Goal: Task Accomplishment & Management: Complete application form

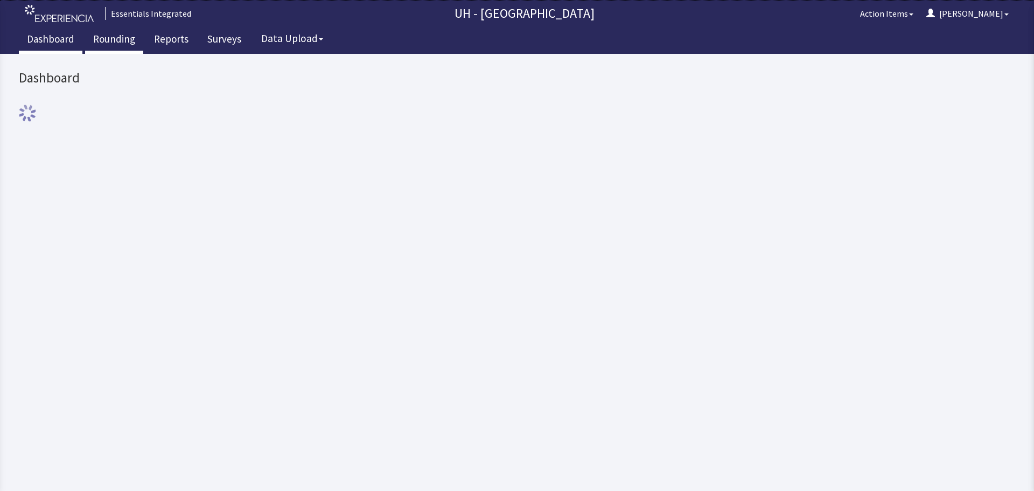
click at [131, 41] on link "Rounding" at bounding box center [114, 40] width 58 height 27
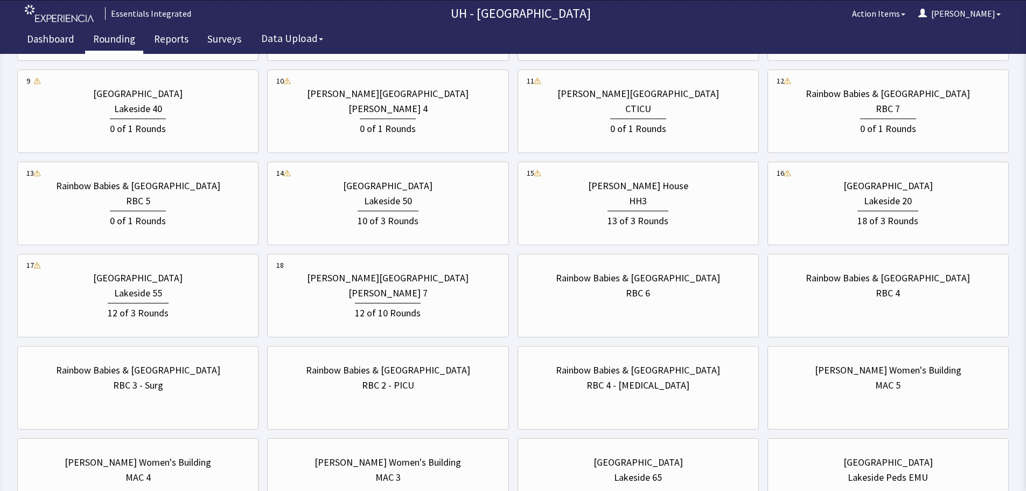
scroll to position [539, 0]
click at [961, 119] on div "0 of 1 Rounds" at bounding box center [888, 127] width 223 height 20
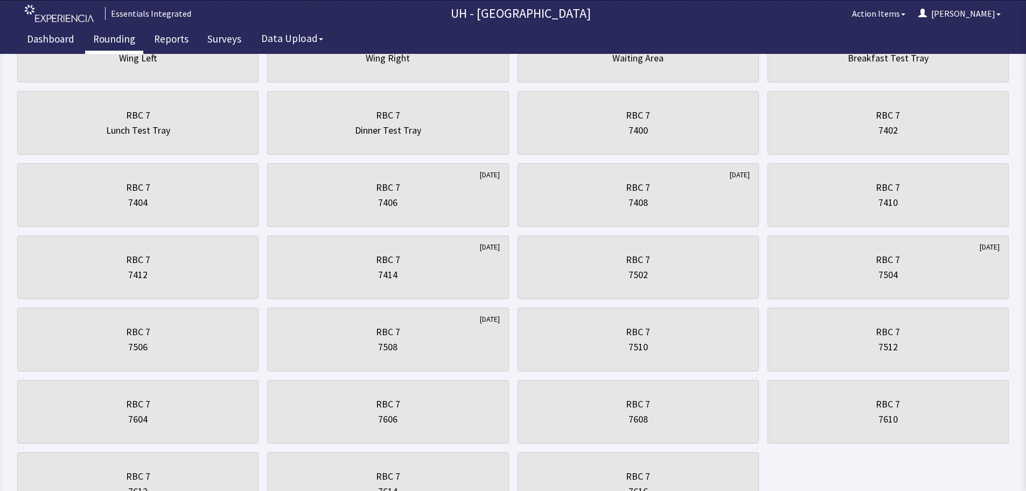
scroll to position [700, 0]
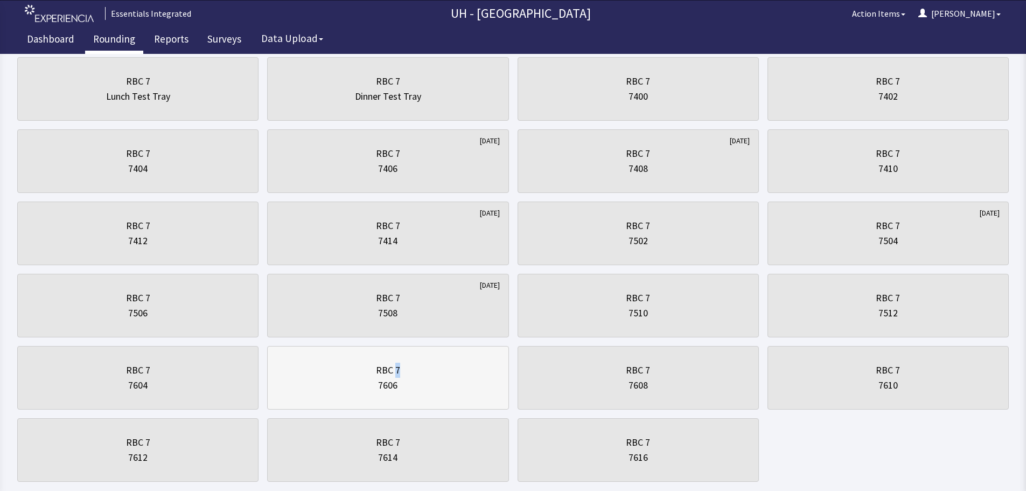
click at [398, 370] on div "RBC 7" at bounding box center [388, 370] width 24 height 15
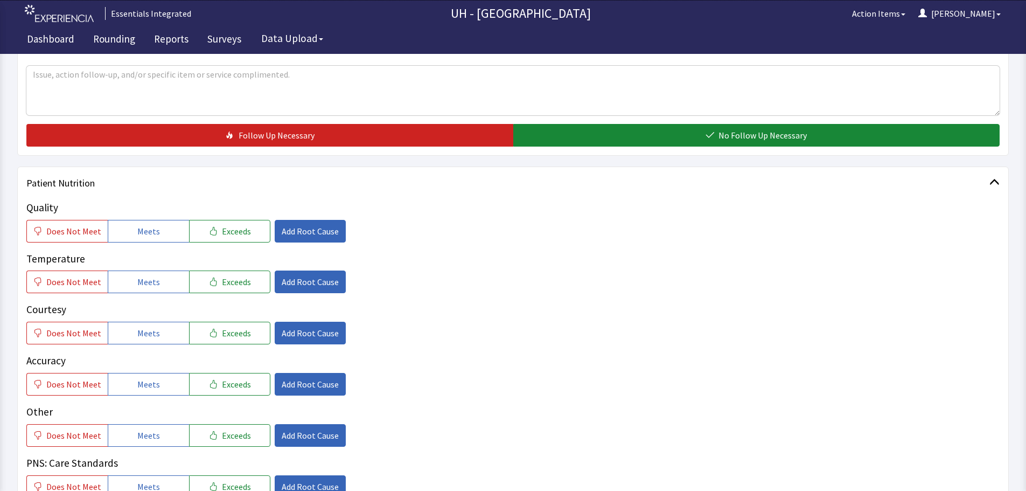
scroll to position [377, 0]
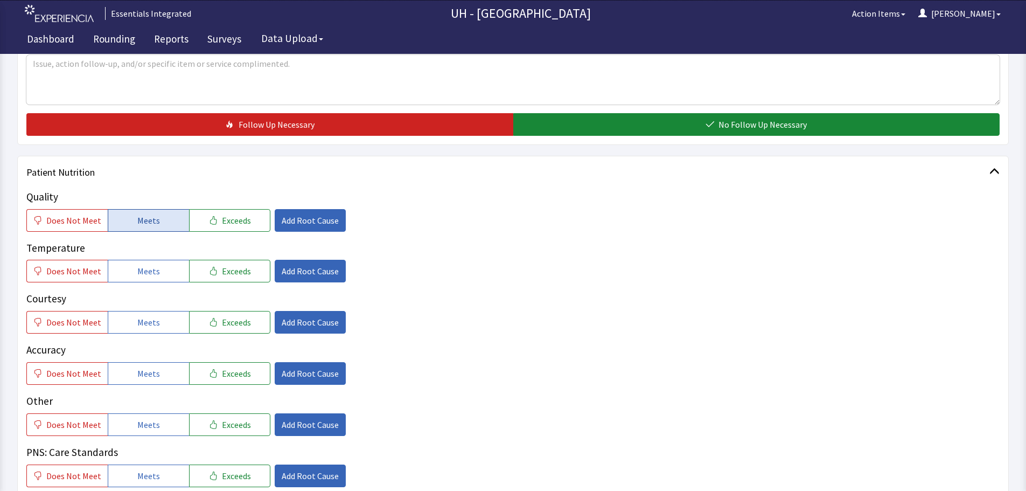
click at [146, 218] on span "Meets" at bounding box center [148, 220] width 23 height 13
click at [71, 274] on span "Does Not Meet" at bounding box center [73, 270] width 55 height 13
click at [310, 274] on span "Add Root Cause" at bounding box center [310, 270] width 57 height 13
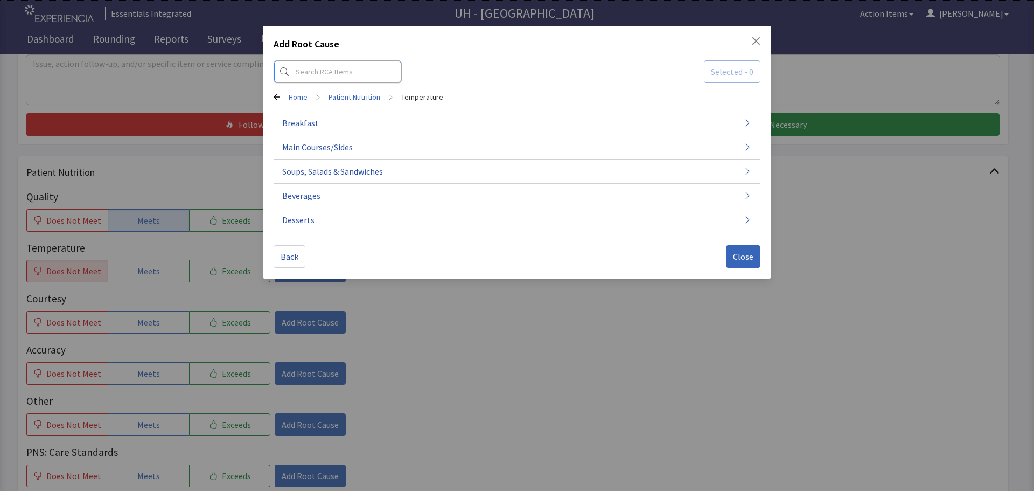
click at [361, 76] on input at bounding box center [338, 71] width 128 height 23
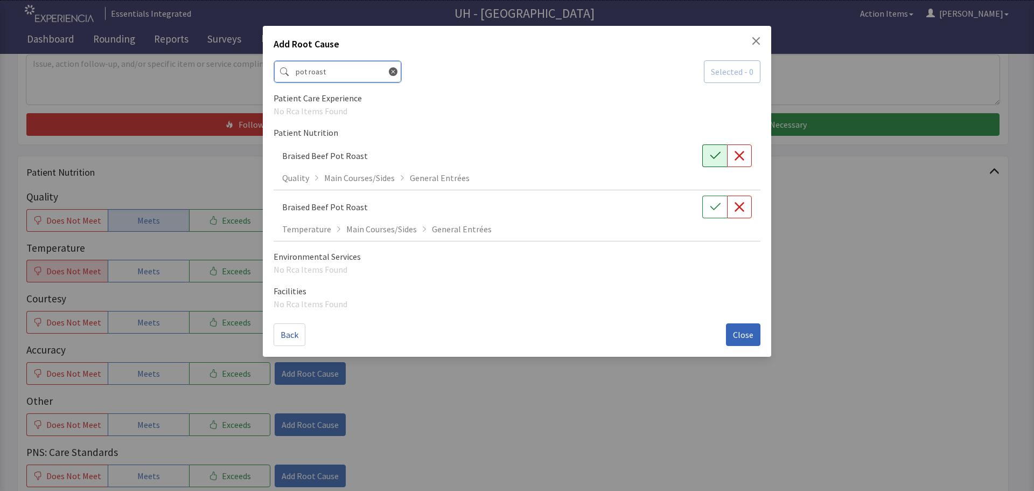
type input "pot roast"
click at [719, 155] on icon "button" at bounding box center [715, 155] width 11 height 11
click at [736, 206] on icon "button" at bounding box center [739, 206] width 11 height 11
click at [745, 332] on span "Close" at bounding box center [743, 334] width 20 height 13
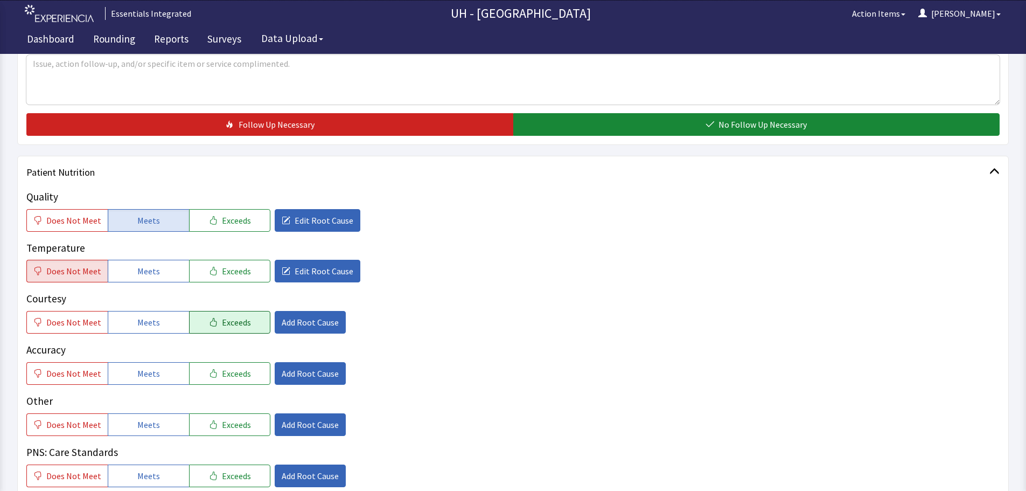
click at [210, 316] on button "Exceeds" at bounding box center [229, 322] width 81 height 23
click at [169, 373] on button "Meets" at bounding box center [148, 373] width 81 height 23
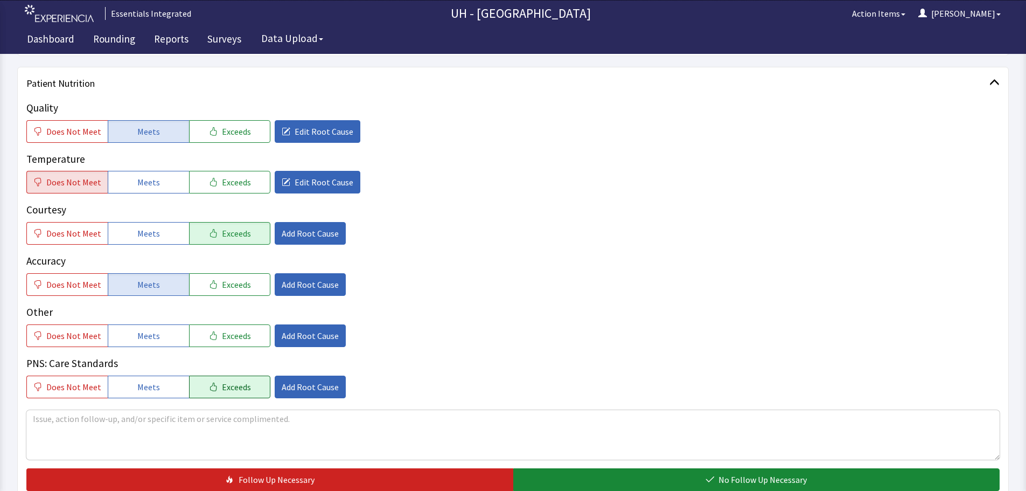
scroll to position [485, 0]
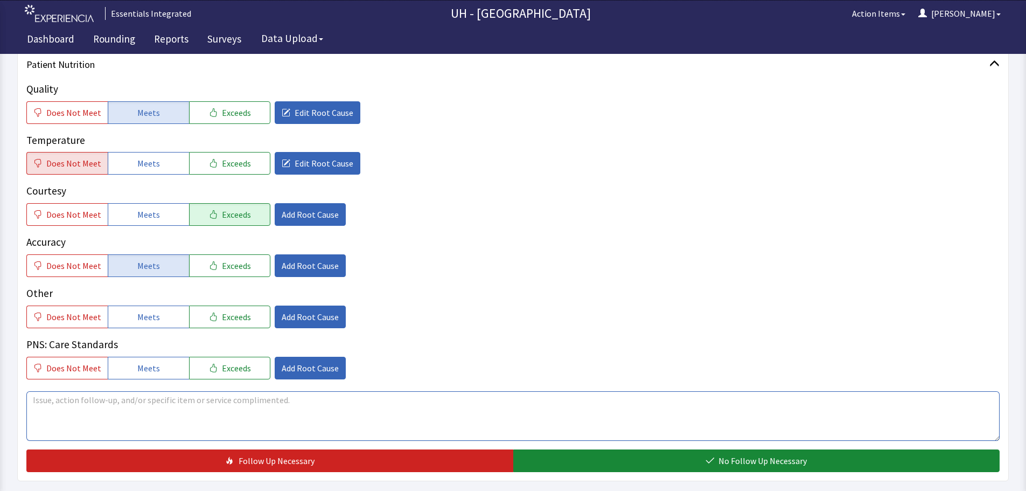
click at [202, 401] on textarea at bounding box center [512, 416] width 973 height 50
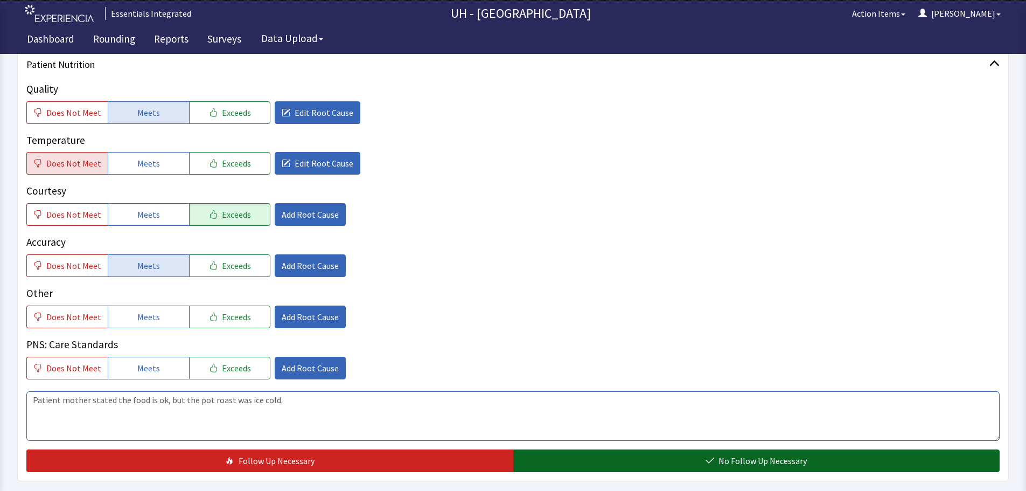
type textarea "Patient mother stated the food is ok, but the pot roast was ice cold."
click at [703, 461] on button "No Follow Up Necessary" at bounding box center [756, 460] width 487 height 23
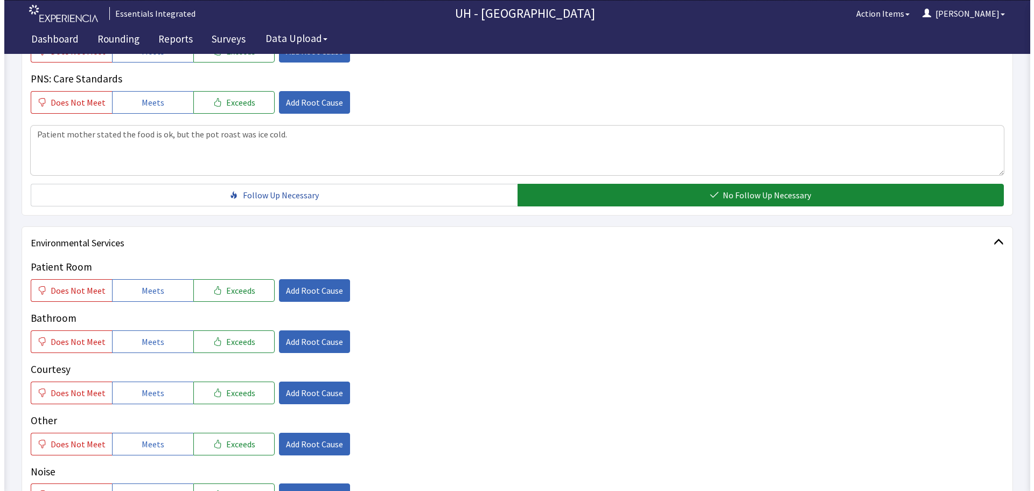
scroll to position [808, 0]
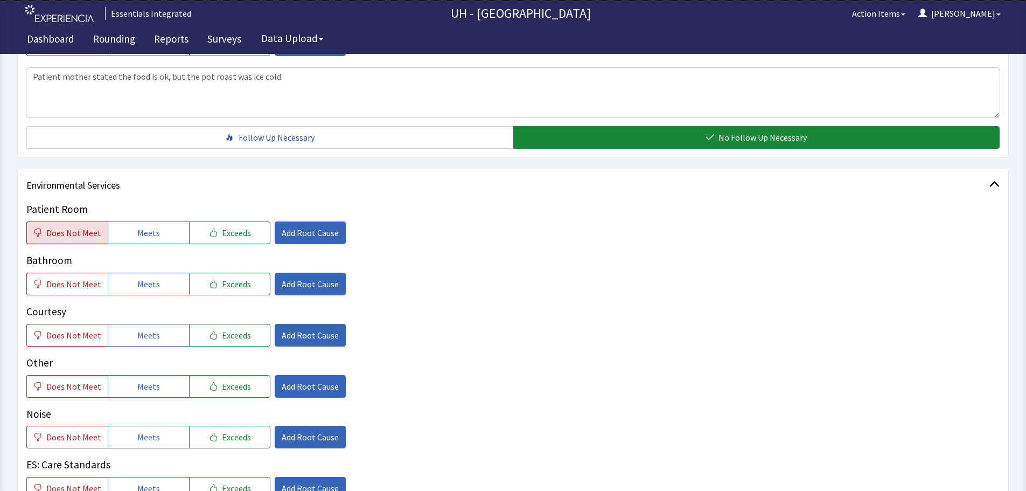
click at [92, 228] on span "Does Not Meet" at bounding box center [73, 232] width 55 height 13
click at [282, 234] on span "Add Root Cause" at bounding box center [310, 232] width 57 height 13
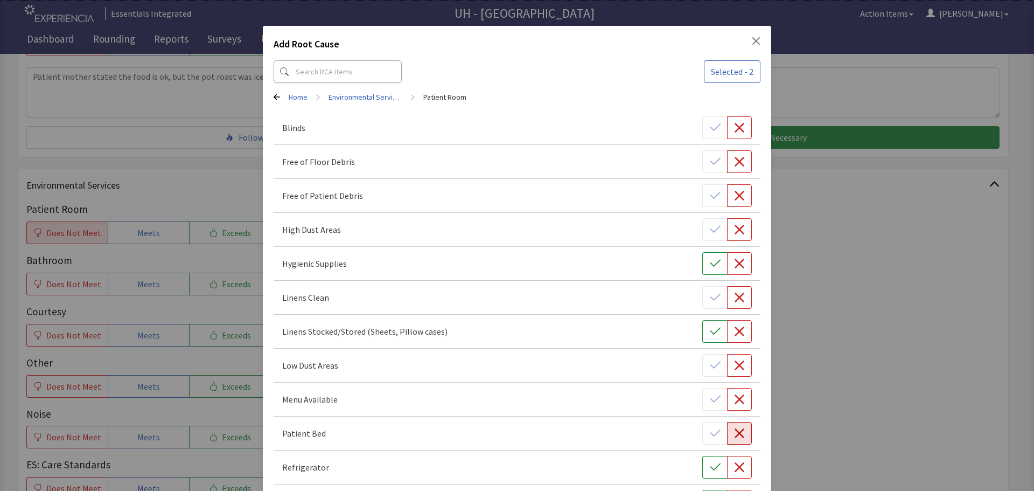
click at [734, 434] on icon "button" at bounding box center [739, 433] width 11 height 11
click at [727, 370] on button "button" at bounding box center [739, 365] width 25 height 23
click at [738, 300] on icon "button" at bounding box center [739, 297] width 11 height 11
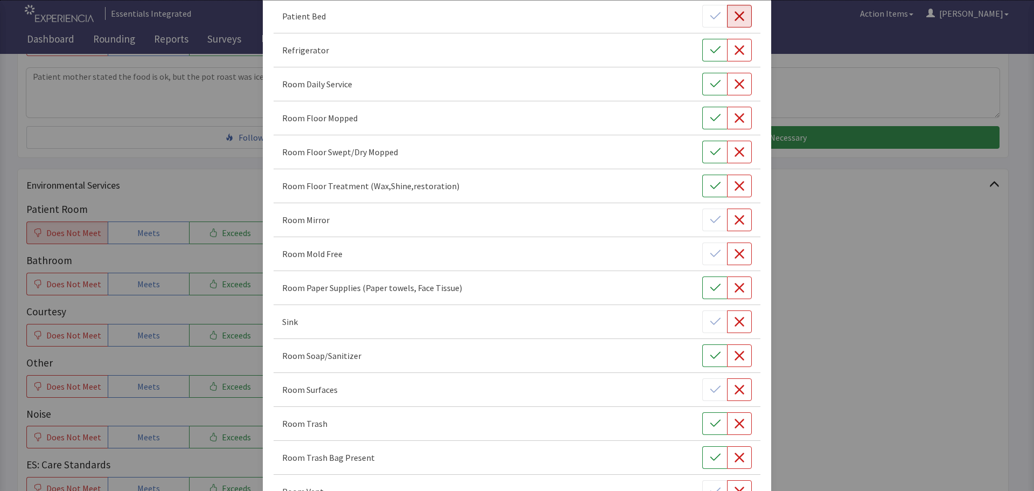
scroll to position [485, 0]
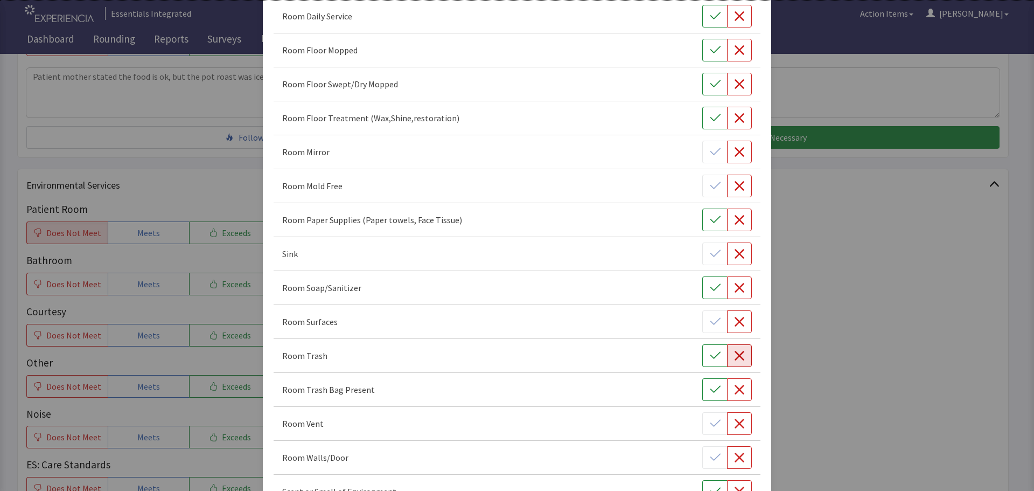
click at [734, 354] on icon "button" at bounding box center [739, 355] width 11 height 11
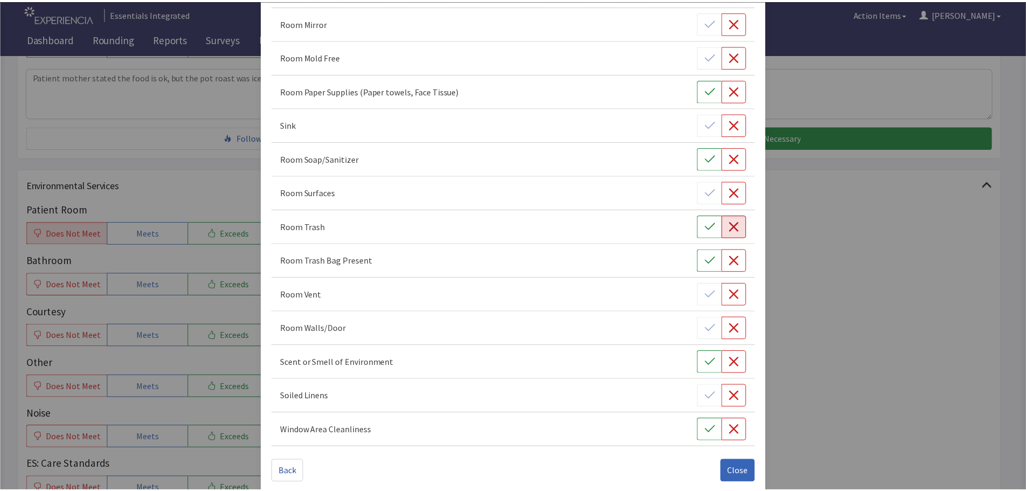
scroll to position [625, 0]
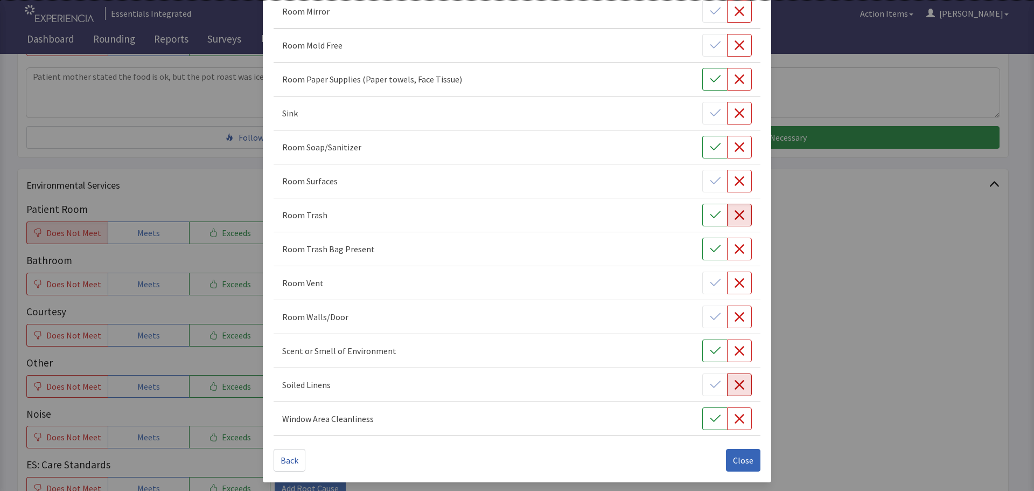
click at [734, 382] on icon "button" at bounding box center [739, 384] width 11 height 11
click at [733, 458] on span "Close" at bounding box center [743, 460] width 20 height 13
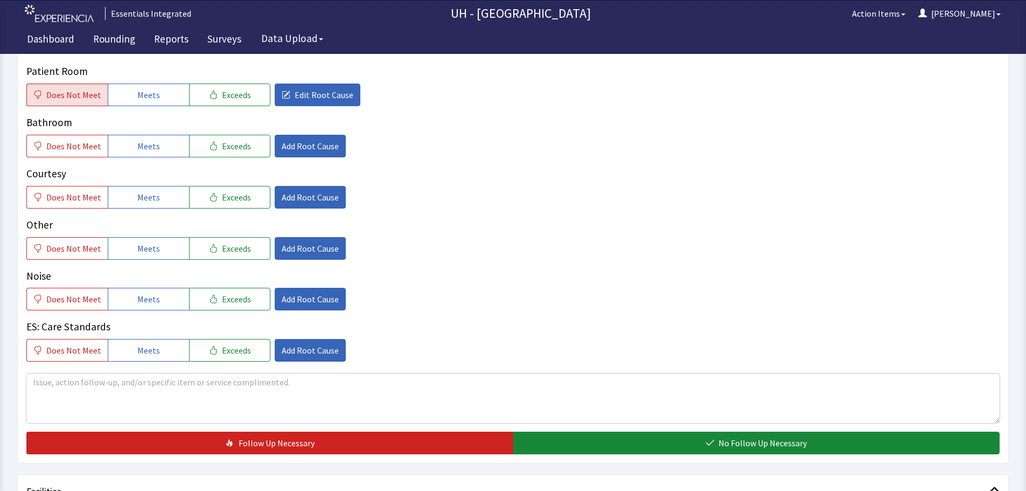
scroll to position [970, 0]
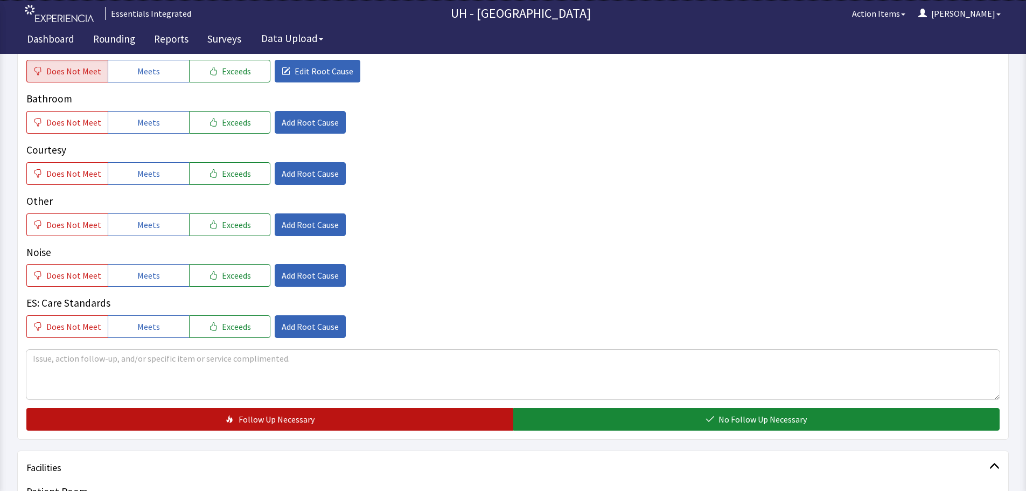
click at [253, 415] on span "Follow Up Necessary" at bounding box center [277, 419] width 76 height 13
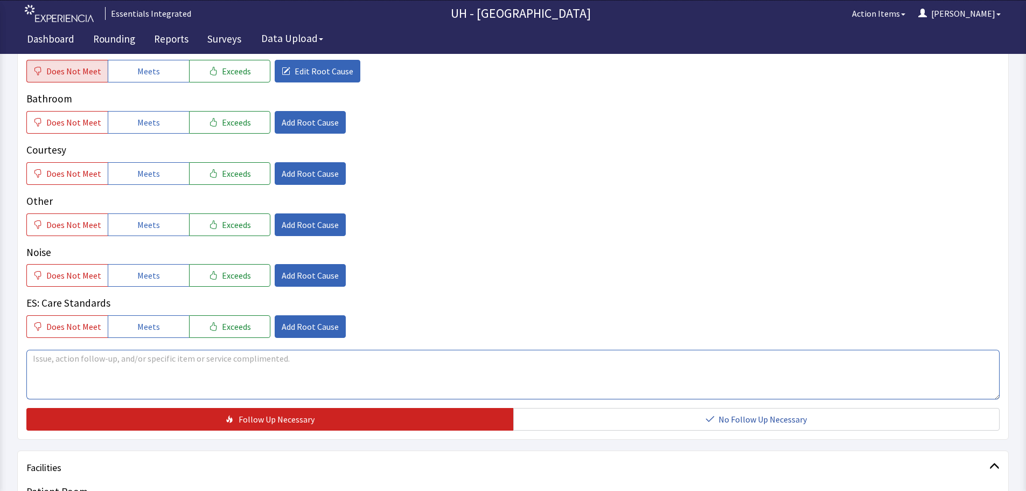
click at [250, 385] on textarea at bounding box center [512, 375] width 973 height 50
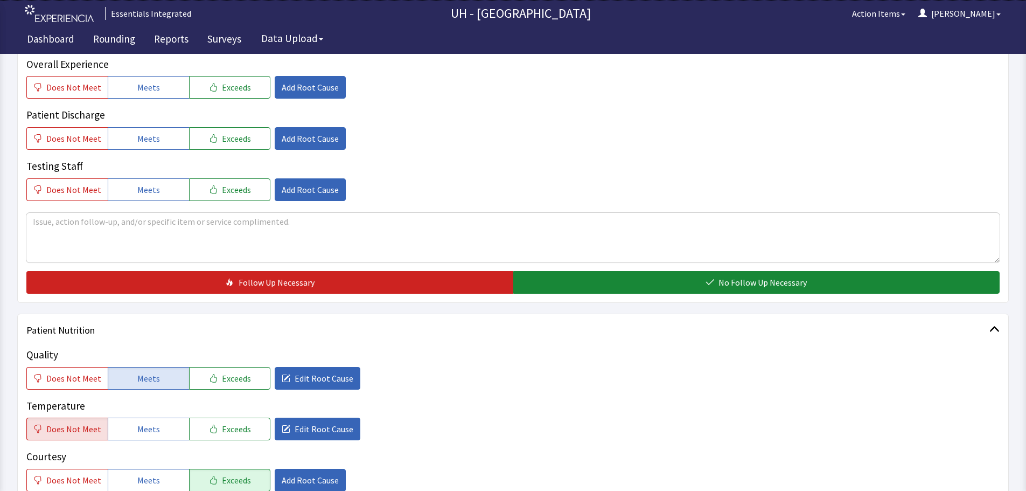
scroll to position [0, 0]
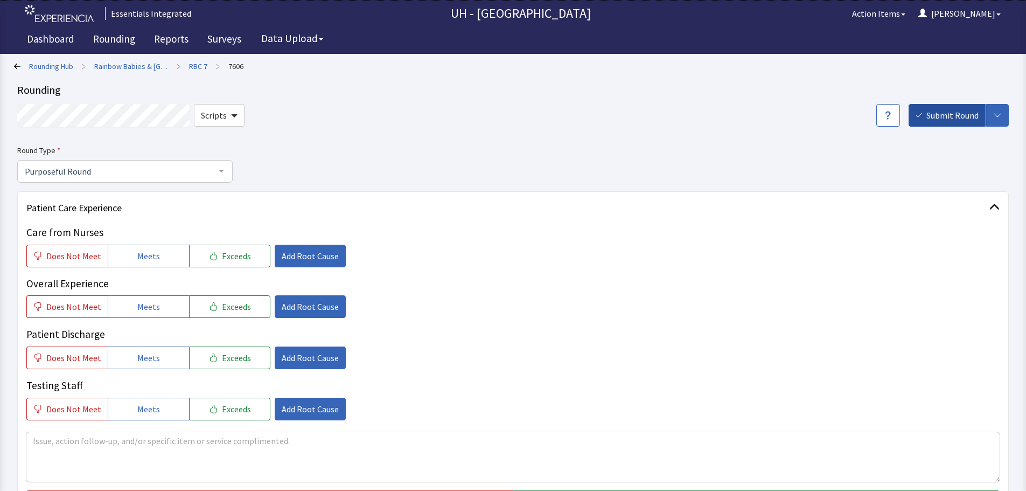
type textarea "Patient mother stated that there are dust bunnies in the corners and the linen …"
click at [946, 116] on span "Submit Round" at bounding box center [952, 115] width 52 height 13
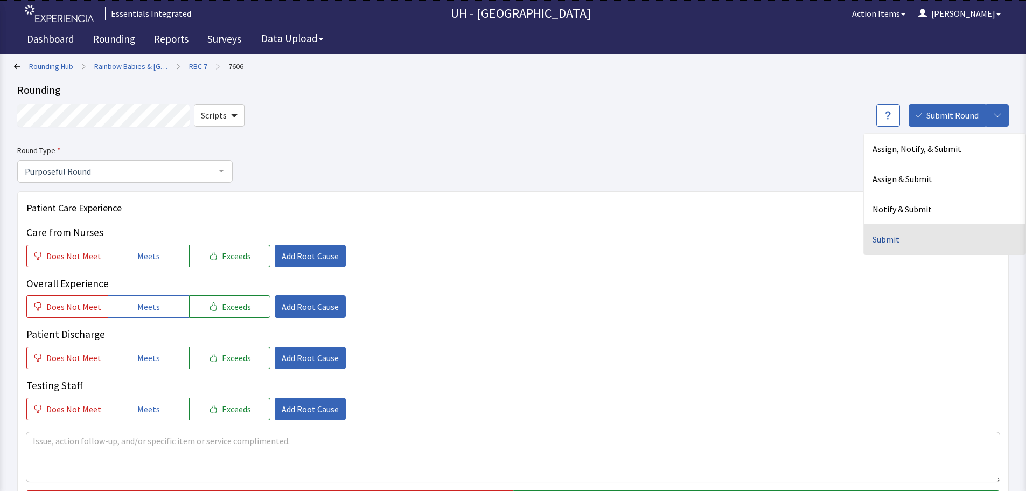
click at [932, 231] on div "Submit" at bounding box center [945, 239] width 162 height 30
